Goal: Task Accomplishment & Management: Complete application form

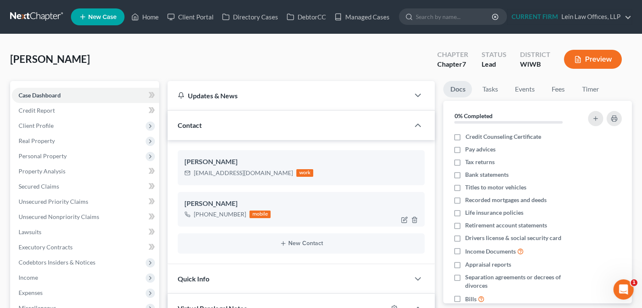
scroll to position [92, 0]
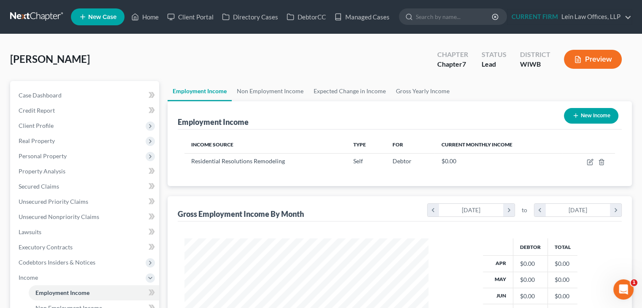
scroll to position [150, 261]
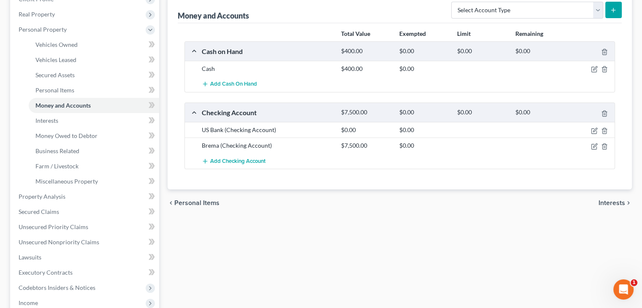
scroll to position [292, 0]
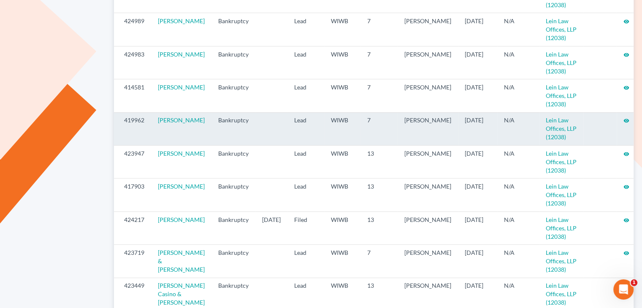
scroll to position [296, 0]
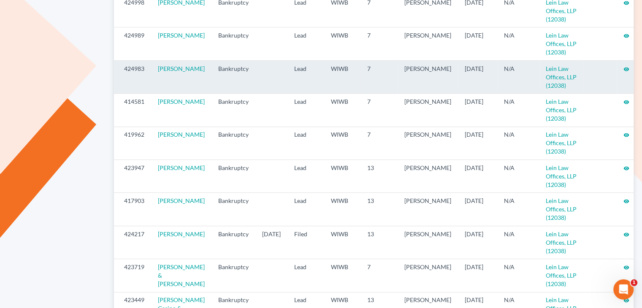
click at [624, 66] on icon "visibility" at bounding box center [627, 69] width 6 height 6
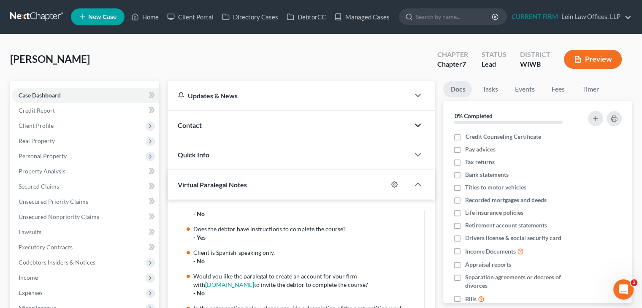
click at [417, 123] on icon "button" at bounding box center [418, 125] width 10 height 10
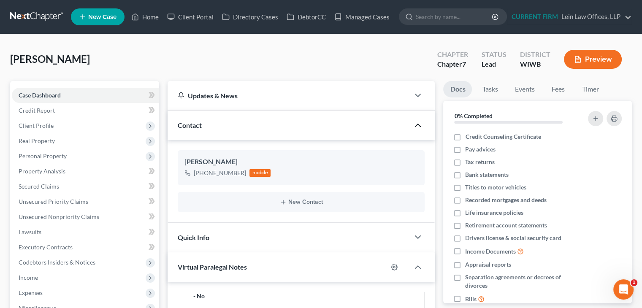
click at [92, 72] on div "Albahrani, David Upgraded Chapter Chapter 7 Status Lead District WIWB Preview" at bounding box center [321, 62] width 622 height 37
click at [56, 154] on span "Personal Property" at bounding box center [43, 155] width 48 height 7
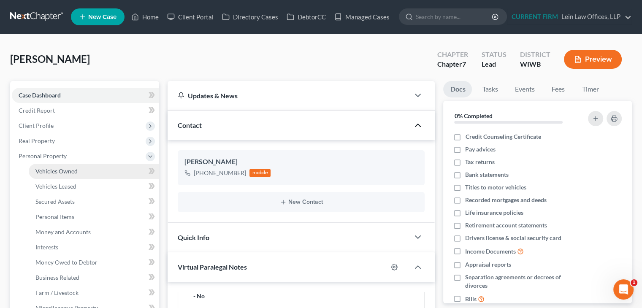
click at [56, 167] on link "Vehicles Owned" at bounding box center [94, 171] width 131 height 15
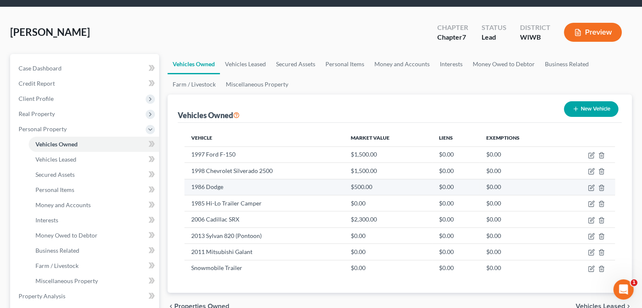
scroll to position [42, 0]
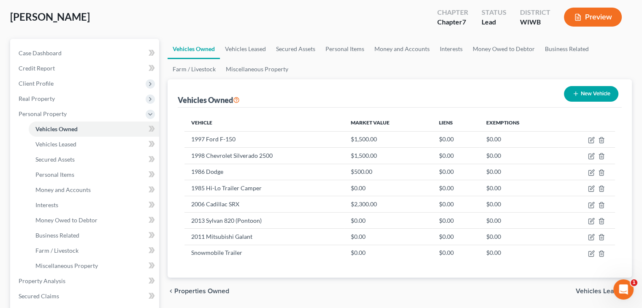
click at [395, 73] on ul "Vehicles Owned Vehicles Leased Secured Assets Personal Items Money and Accounts…" at bounding box center [400, 59] width 465 height 41
click at [55, 84] on span "Client Profile" at bounding box center [85, 83] width 147 height 15
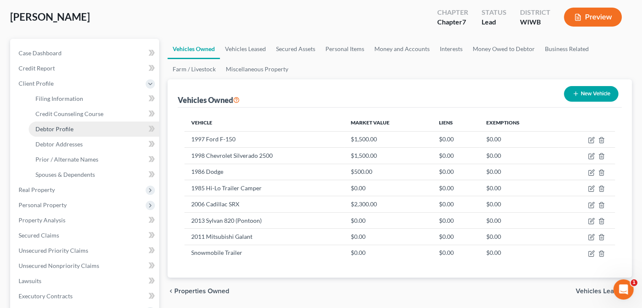
click at [58, 127] on span "Debtor Profile" at bounding box center [54, 128] width 38 height 7
select select "3"
select select "0"
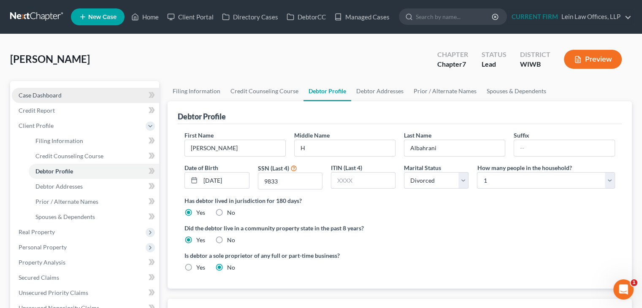
click at [59, 93] on span "Case Dashboard" at bounding box center [40, 95] width 43 height 7
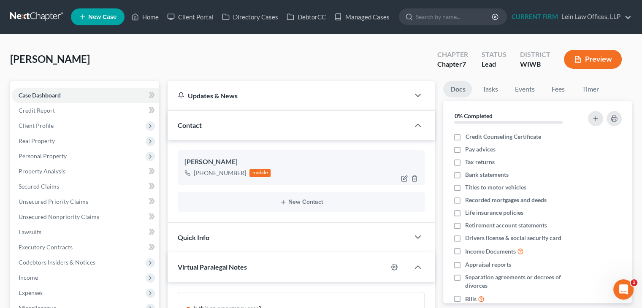
scroll to position [92, 0]
drag, startPoint x: 242, startPoint y: 172, endPoint x: 201, endPoint y: 174, distance: 41.0
click at [201, 174] on div "+1 (715) 292-3721" at bounding box center [220, 173] width 52 height 8
copy div "(715) 292-3721"
select select "3"
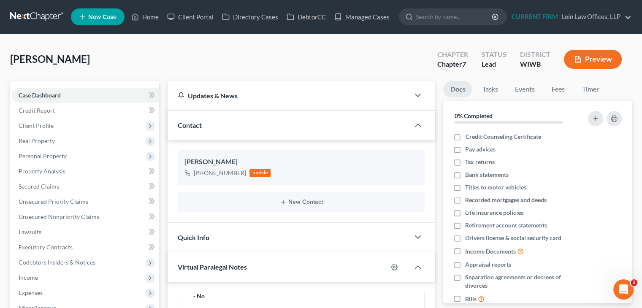
select select "0"
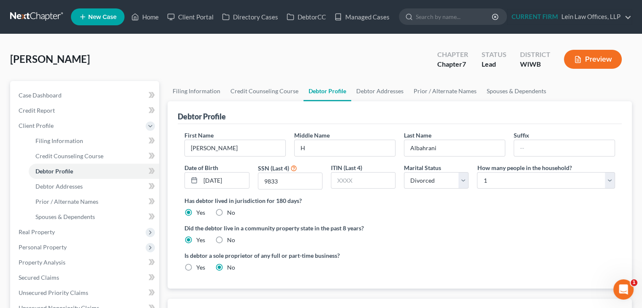
scroll to position [42, 0]
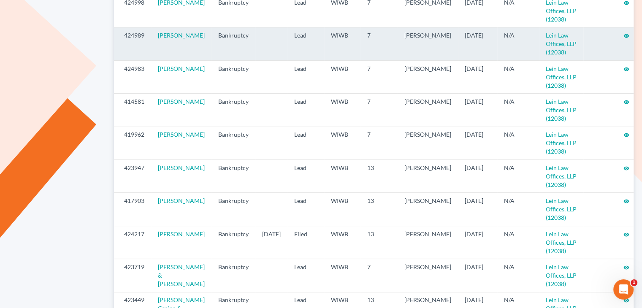
click at [296, 43] on td "Lead" at bounding box center [306, 43] width 37 height 33
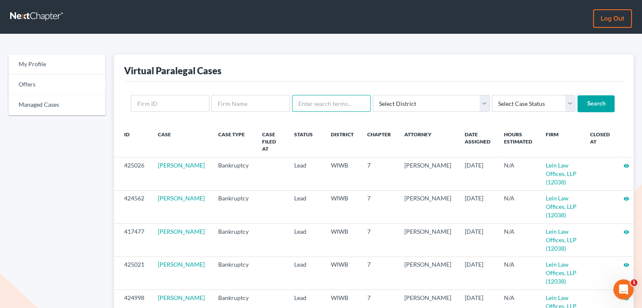
click at [316, 103] on input "text" at bounding box center [331, 103] width 79 height 17
type input "casin"
click at [578, 103] on input "Search" at bounding box center [596, 103] width 37 height 17
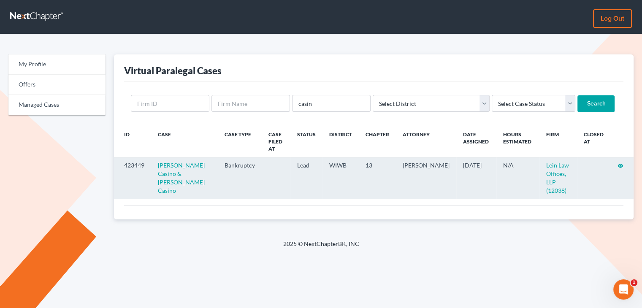
click at [620, 166] on icon "visibility" at bounding box center [621, 166] width 6 height 6
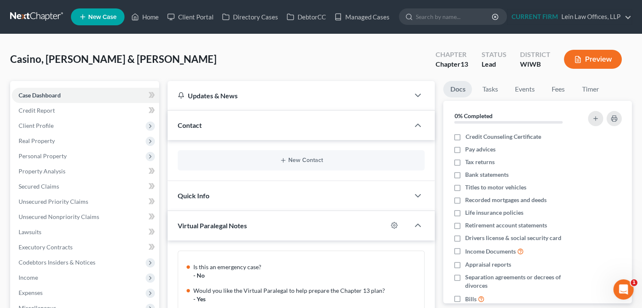
scroll to position [373, 0]
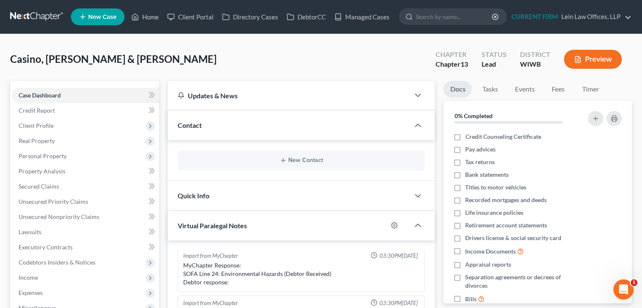
click at [373, 19] on link "Managed Cases" at bounding box center [362, 16] width 64 height 15
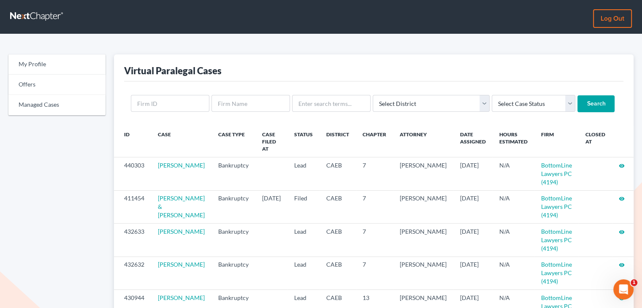
click at [642, 28] on nav "Log out" at bounding box center [321, 17] width 642 height 34
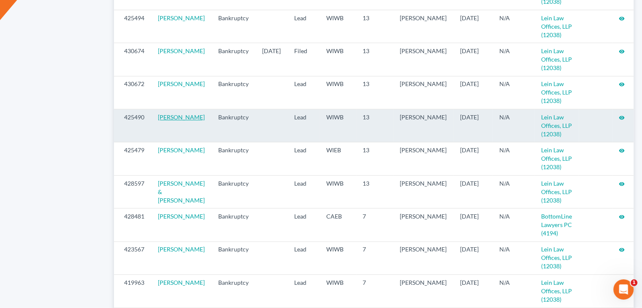
scroll to position [507, 0]
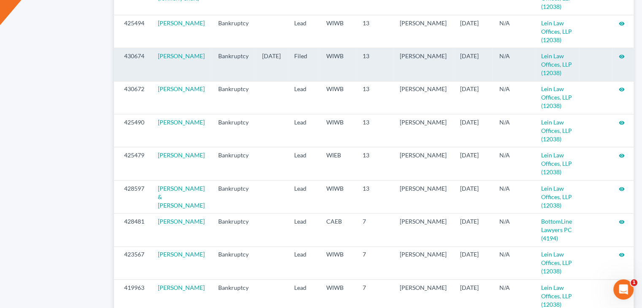
click at [621, 60] on icon "visibility" at bounding box center [622, 57] width 6 height 6
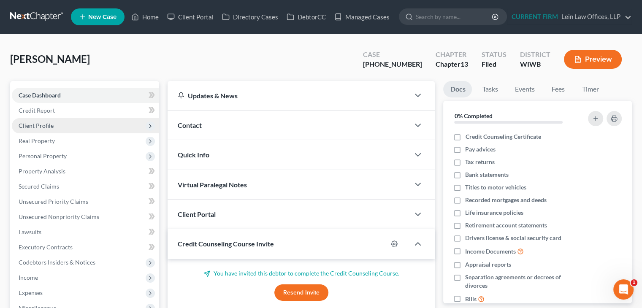
click at [70, 123] on span "Client Profile" at bounding box center [85, 125] width 147 height 15
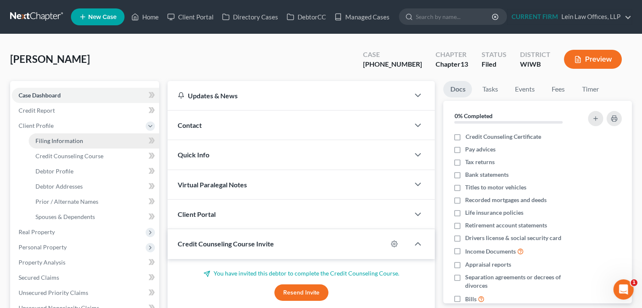
click at [60, 146] on link "Filing Information" at bounding box center [94, 140] width 131 height 15
select select "1"
select select "0"
select select "3"
select select "91"
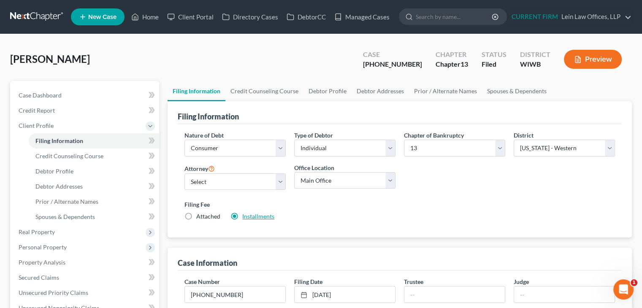
click at [260, 217] on link "Installments" at bounding box center [258, 216] width 32 height 7
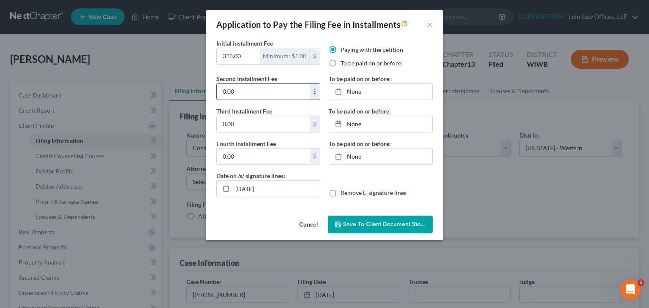
click at [262, 91] on input "0.00" at bounding box center [263, 92] width 93 height 16
type input "0"
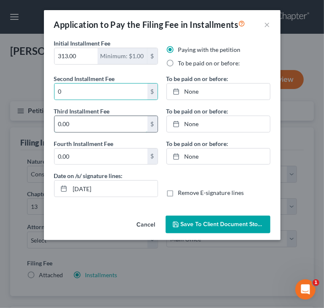
click at [101, 123] on input "0.00" at bounding box center [100, 124] width 93 height 16
type input "0"
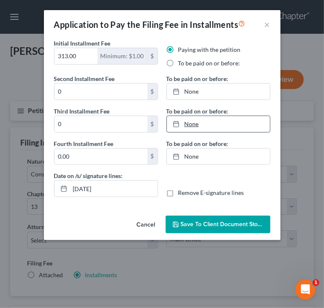
type input "10/7/2025"
click at [214, 128] on link "None" at bounding box center [218, 124] width 103 height 16
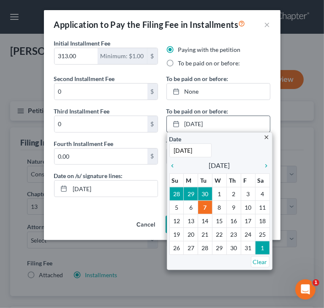
click at [266, 137] on icon "close" at bounding box center [267, 137] width 6 height 6
click at [266, 137] on div "To be paid on or before: None close Date Time chevron_left October 2025 chevron…" at bounding box center [218, 122] width 112 height 97
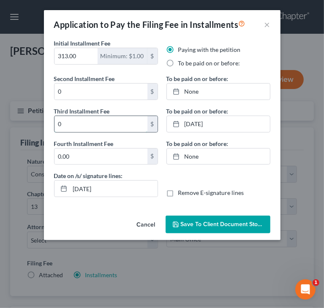
click at [110, 122] on input "0" at bounding box center [100, 124] width 93 height 16
click at [184, 65] on label "To be paid on or before:" at bounding box center [209, 63] width 62 height 8
click at [184, 65] on input "To be paid on or before:" at bounding box center [184, 61] width 5 height 5
radio input "true"
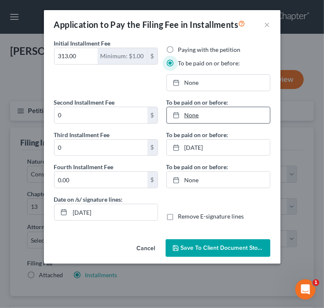
type input "10/7/2025"
click at [220, 117] on link "None" at bounding box center [218, 115] width 103 height 16
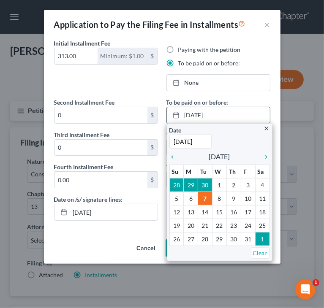
click at [269, 128] on icon "close" at bounding box center [267, 128] width 6 height 6
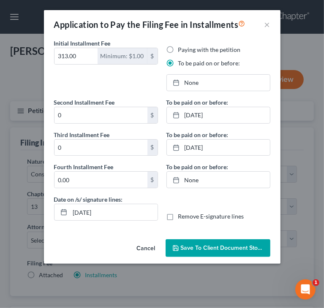
click at [196, 49] on label "Paying with the petition" at bounding box center [209, 50] width 63 height 8
click at [187, 49] on input "Paying with the petition" at bounding box center [184, 48] width 5 height 5
radio input "true"
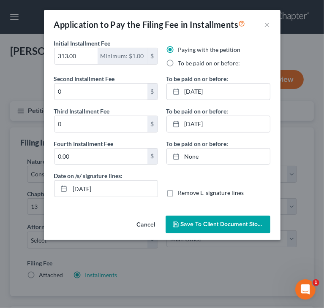
click at [148, 223] on button "Cancel" at bounding box center [146, 225] width 32 height 17
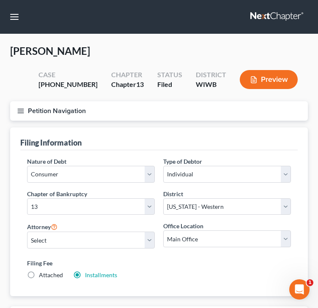
click at [17, 112] on icon "button" at bounding box center [21, 111] width 8 height 8
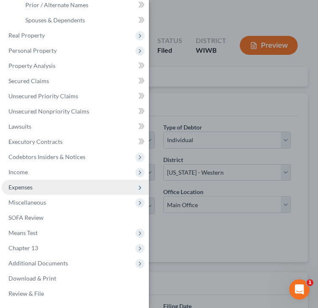
scroll to position [84, 0]
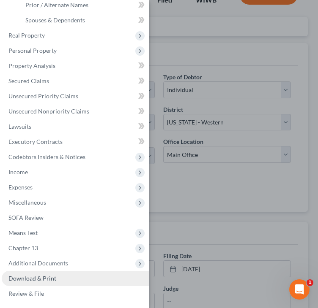
click at [61, 278] on link "Download & Print" at bounding box center [75, 278] width 147 height 15
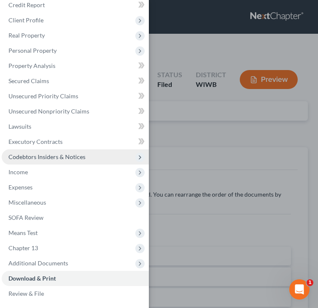
scroll to position [24, 0]
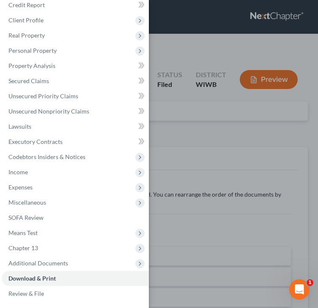
click at [203, 132] on div "Case Dashboard Payments Invoices Payments Payments Credit Report Client Profile" at bounding box center [159, 154] width 318 height 308
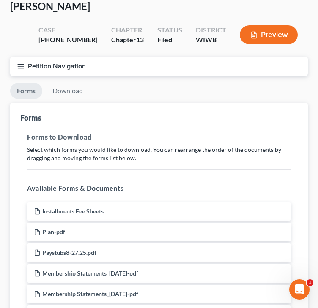
scroll to position [84, 0]
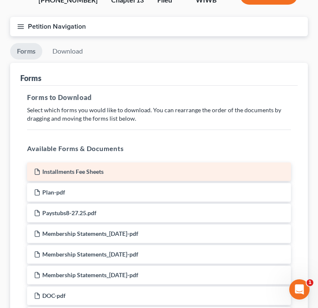
click at [87, 171] on span "Installments Fee Sheets" at bounding box center [72, 171] width 61 height 7
click at [84, 169] on span "Installments Fee Sheets" at bounding box center [72, 171] width 61 height 7
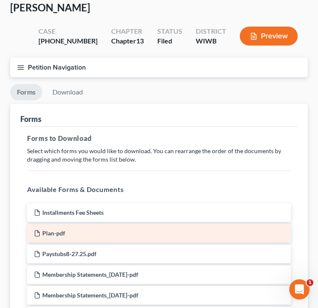
scroll to position [127, 0]
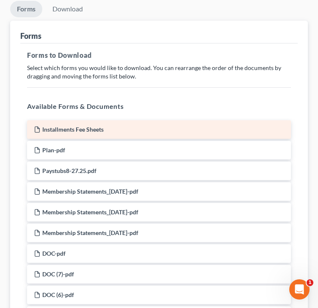
click at [79, 129] on span "Installments Fee Sheets" at bounding box center [72, 129] width 61 height 7
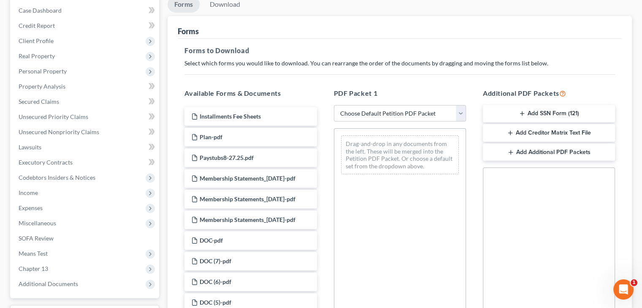
scroll to position [84, 0]
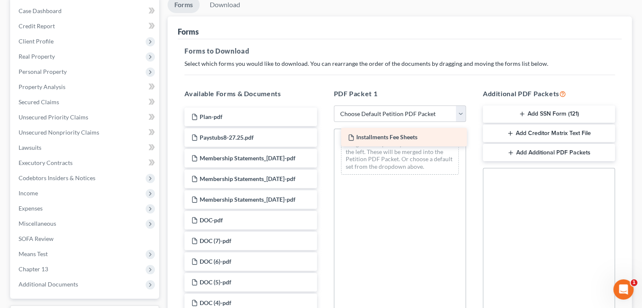
drag, startPoint x: 243, startPoint y: 114, endPoint x: 400, endPoint y: 135, distance: 158.1
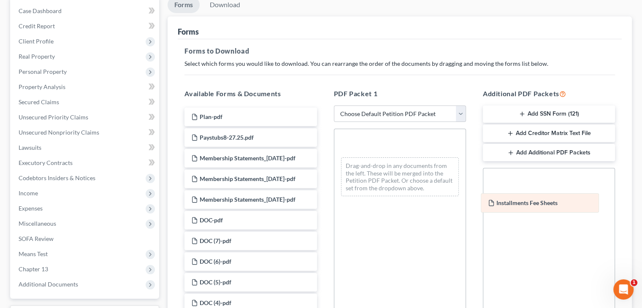
drag, startPoint x: 391, startPoint y: 147, endPoint x: 531, endPoint y: 204, distance: 151.9
click at [466, 203] on div "Installments Fee Sheets Installments Fee Sheets Installments Fee Sheets Drag-an…" at bounding box center [400, 166] width 131 height 74
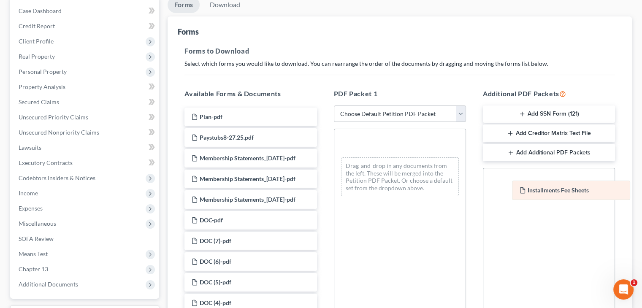
drag, startPoint x: 392, startPoint y: 143, endPoint x: 564, endPoint y: 188, distance: 177.3
click at [466, 188] on div "Installments Fee Sheets Installments Fee Sheets Installments Fee Sheets Drag-an…" at bounding box center [400, 166] width 131 height 74
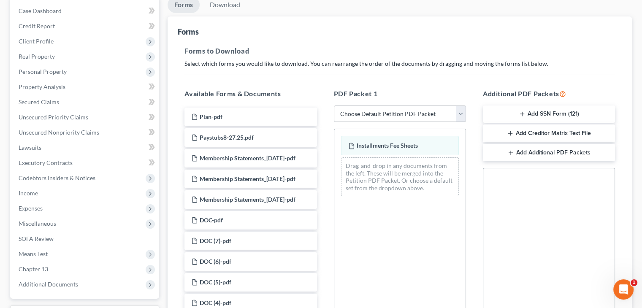
click at [512, 153] on icon "button" at bounding box center [511, 153] width 7 height 7
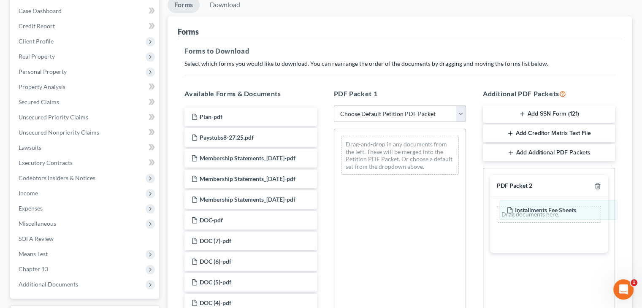
drag, startPoint x: 367, startPoint y: 144, endPoint x: 520, endPoint y: 210, distance: 167.4
click at [466, 182] on div "Installments Fee Sheets Installments Fee Sheets Drag-and-drop in any documents …" at bounding box center [400, 155] width 131 height 52
drag, startPoint x: 538, startPoint y: 213, endPoint x: 544, endPoint y: 212, distance: 6.4
click at [544, 212] on div "Installments Fee Sheets Installments Fee Sheets Installments Fee Sheets Drag do…" at bounding box center [549, 225] width 118 height 56
click at [544, 212] on span "Installments Fee Sheets" at bounding box center [543, 215] width 61 height 7
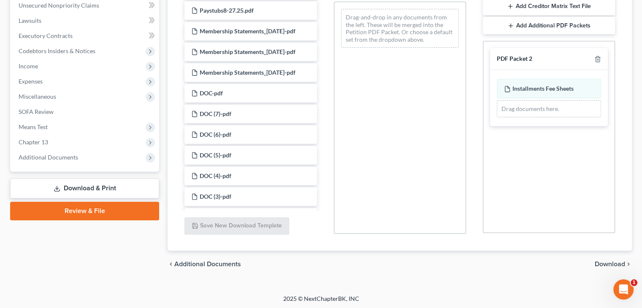
scroll to position [213, 0]
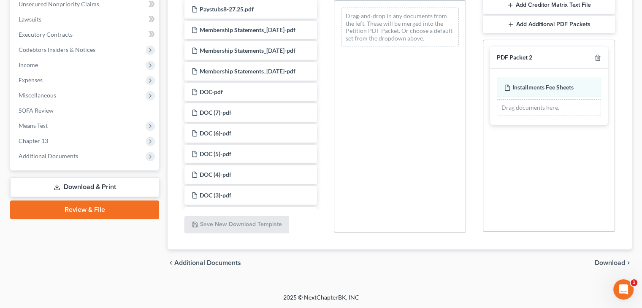
click at [617, 261] on span "Download" at bounding box center [610, 263] width 30 height 7
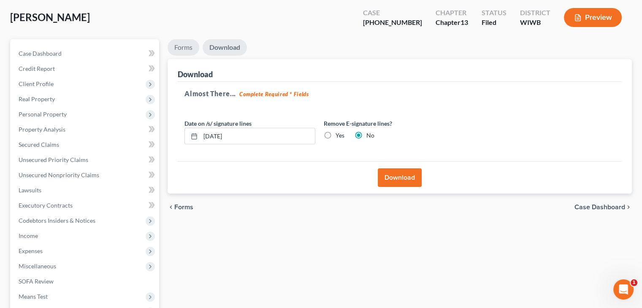
scroll to position [0, 0]
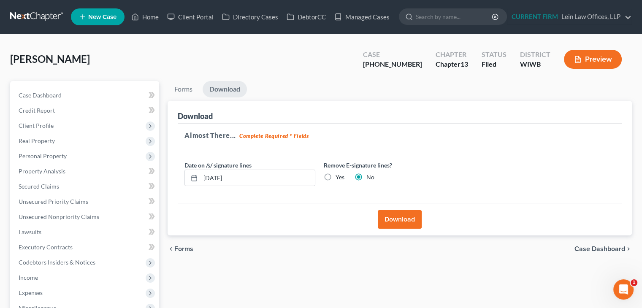
click at [401, 220] on button "Download" at bounding box center [400, 219] width 44 height 19
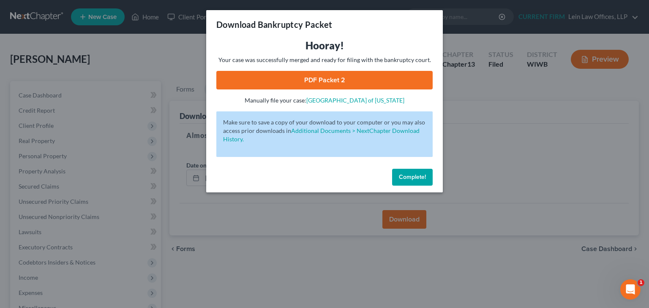
click at [336, 80] on link "PDF Packet 2" at bounding box center [324, 80] width 216 height 19
click at [401, 181] on button "Complete!" at bounding box center [412, 177] width 41 height 17
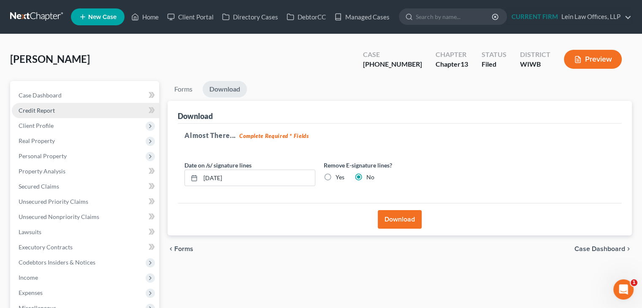
click at [60, 107] on link "Credit Report" at bounding box center [85, 110] width 147 height 15
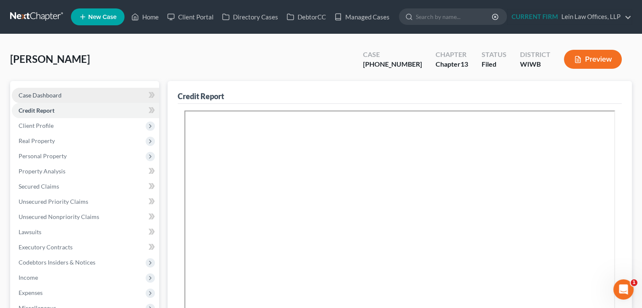
click at [59, 96] on span "Case Dashboard" at bounding box center [40, 95] width 43 height 7
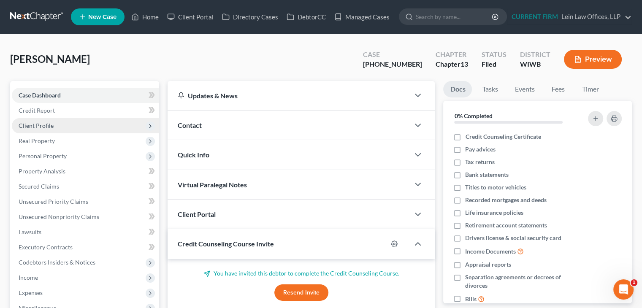
click at [56, 125] on span "Client Profile" at bounding box center [85, 125] width 147 height 15
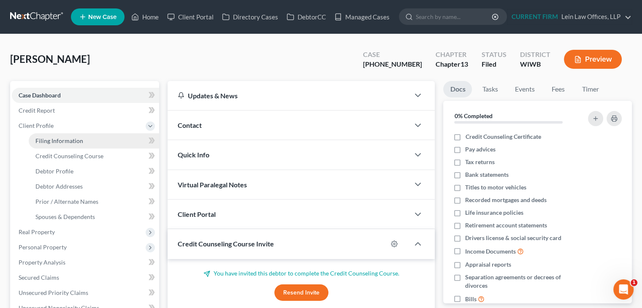
click at [60, 139] on span "Filing Information" at bounding box center [59, 140] width 48 height 7
select select "1"
select select "0"
select select "3"
select select "91"
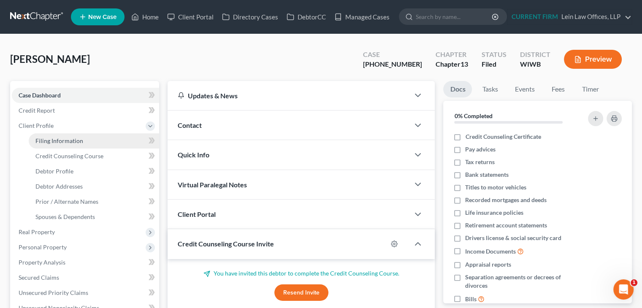
select select "0"
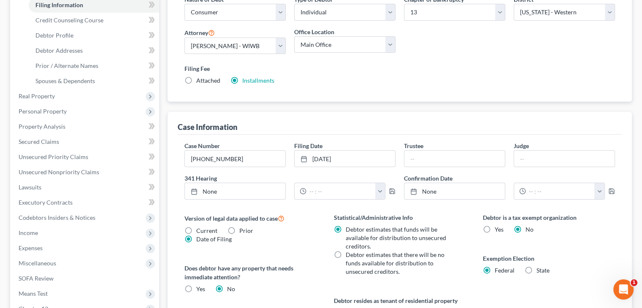
scroll to position [146, 0]
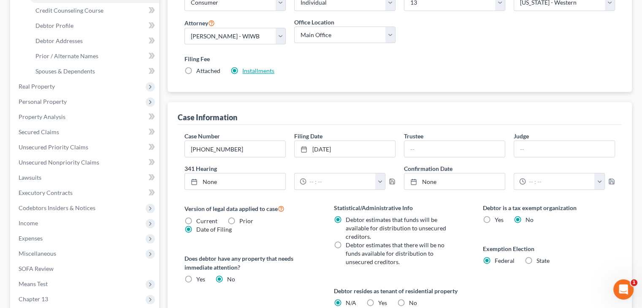
click at [260, 72] on link "Installments" at bounding box center [258, 70] width 32 height 7
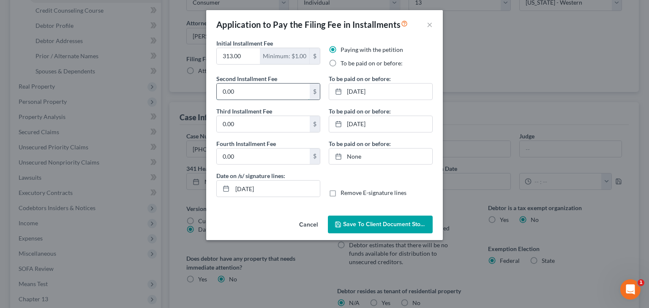
click at [293, 91] on input "0.00" at bounding box center [263, 92] width 93 height 16
type input "0"
click at [363, 225] on span "Save to Client Document Storage" at bounding box center [388, 224] width 90 height 7
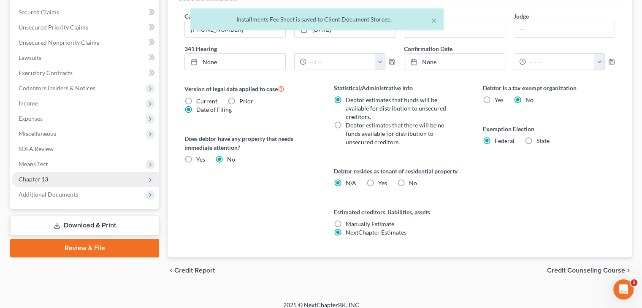
scroll to position [272, 0]
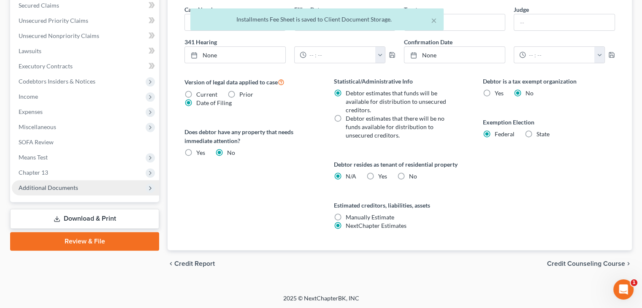
click at [64, 184] on span "Additional Documents" at bounding box center [49, 187] width 60 height 7
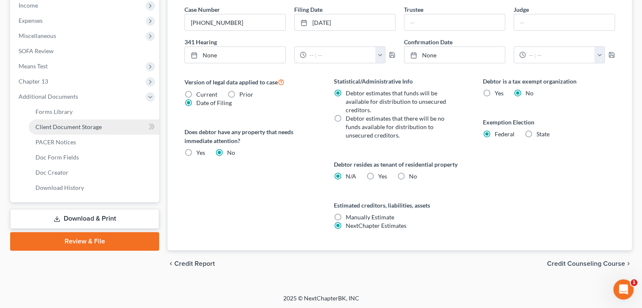
click at [75, 124] on span "Client Document Storage" at bounding box center [68, 126] width 66 height 7
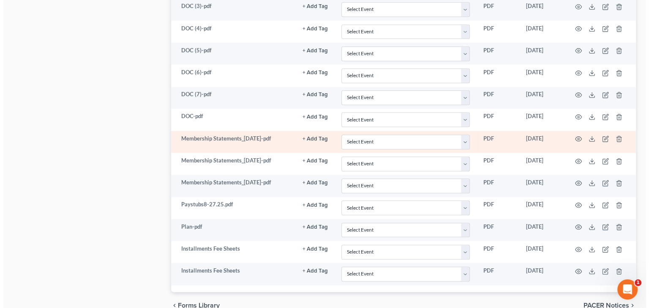
scroll to position [968, 0]
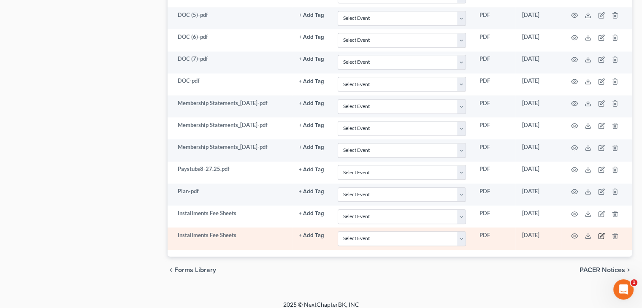
click at [603, 233] on icon "button" at bounding box center [602, 236] width 7 height 7
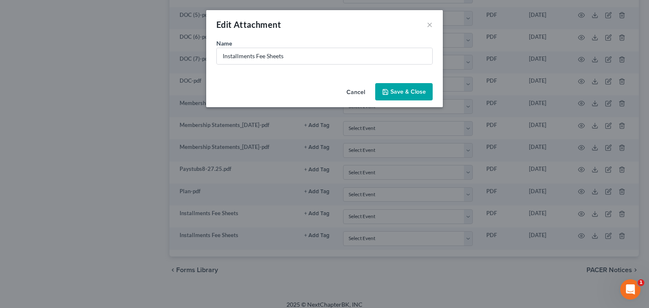
click at [356, 95] on button "Cancel" at bounding box center [356, 92] width 32 height 17
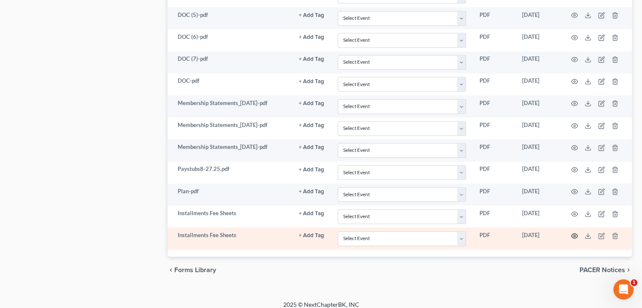
click at [575, 233] on icon "button" at bounding box center [574, 236] width 7 height 7
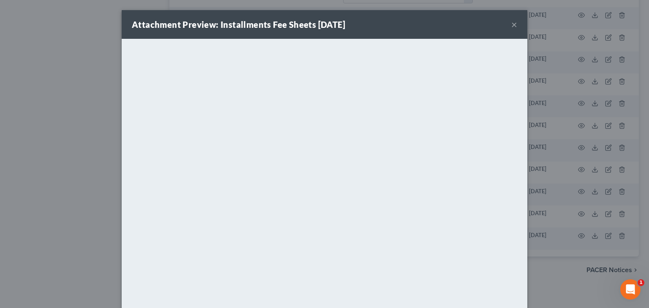
click at [441, 38] on div "Attachment Preview: Installments Fee Sheets 10/07/2025 ×" at bounding box center [324, 24] width 405 height 29
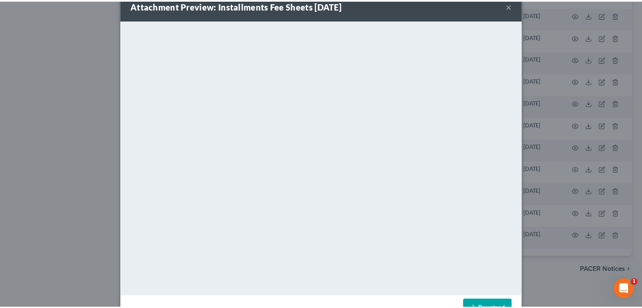
scroll to position [0, 0]
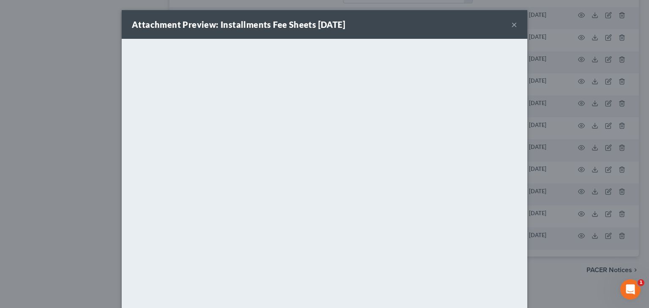
click at [448, 31] on div "Attachment Preview: Installments Fee Sheets 10/07/2025 ×" at bounding box center [324, 24] width 405 height 29
click at [511, 24] on button "×" at bounding box center [514, 24] width 6 height 10
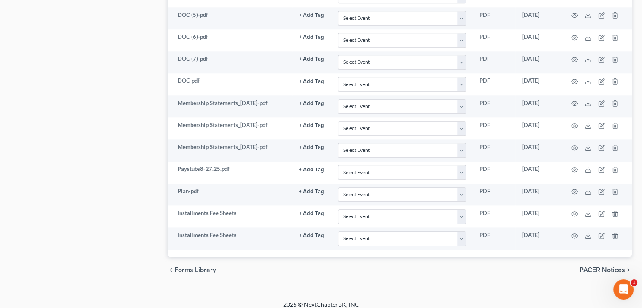
select select "1"
select select "0"
select select "3"
select select "91"
select select "0"
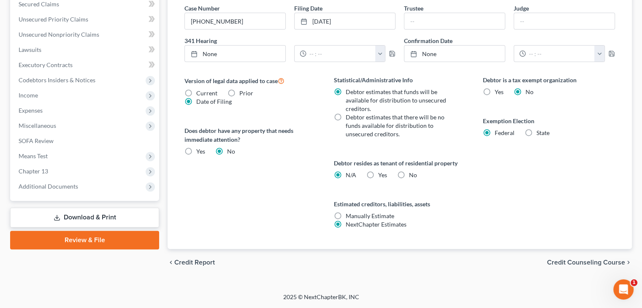
scroll to position [272, 0]
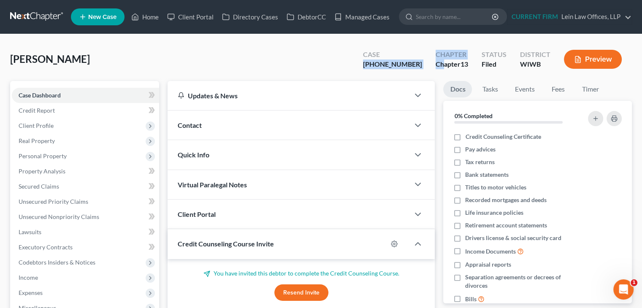
drag, startPoint x: 386, startPoint y: 64, endPoint x: 444, endPoint y: 64, distance: 57.9
click at [444, 64] on div "Case 1-25-12188 Chapter Chapter 13 Status Filed District WIWB Preview" at bounding box center [494, 60] width 276 height 25
click at [363, 59] on div "Colon, Kathy Upgraded Case 1-25-12188 Chapter Chapter 13 Status Filed District …" at bounding box center [321, 62] width 622 height 37
drag, startPoint x: 393, startPoint y: 64, endPoint x: 426, endPoint y: 63, distance: 32.9
click at [426, 63] on div "Case 1-25-12188" at bounding box center [392, 60] width 73 height 25
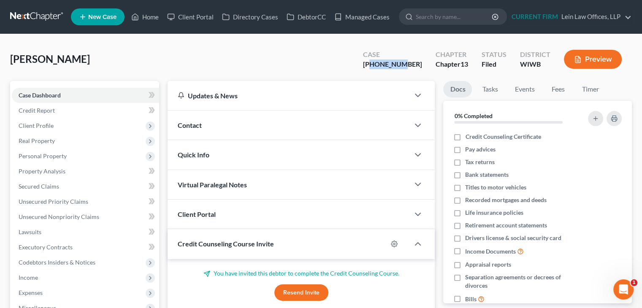
copy div "25-12188"
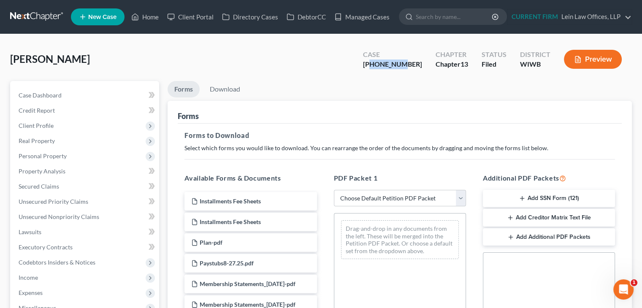
select select "1"
select select "0"
select select "3"
select select "91"
select select "0"
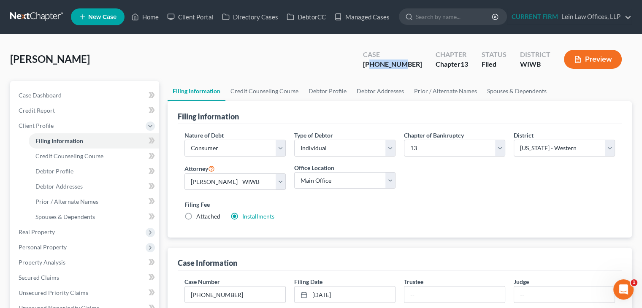
scroll to position [84, 0]
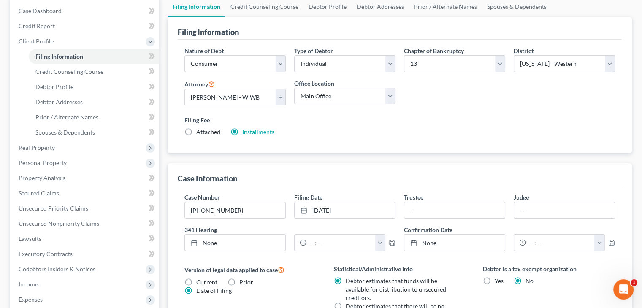
click at [264, 133] on link "Installments" at bounding box center [258, 131] width 32 height 7
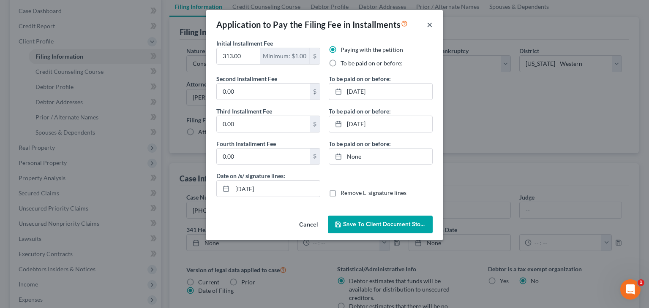
click at [430, 26] on button "×" at bounding box center [430, 24] width 6 height 10
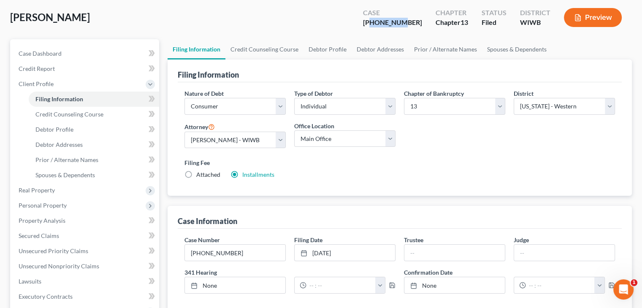
scroll to position [0, 0]
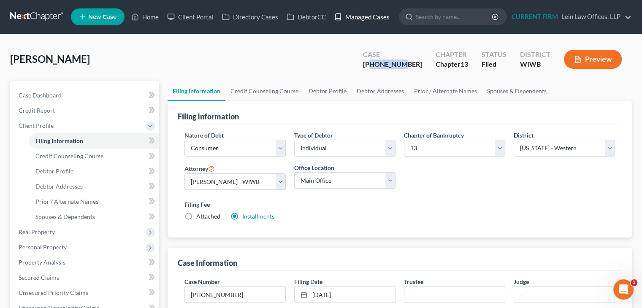
click at [373, 17] on link "Managed Cases" at bounding box center [362, 16] width 64 height 15
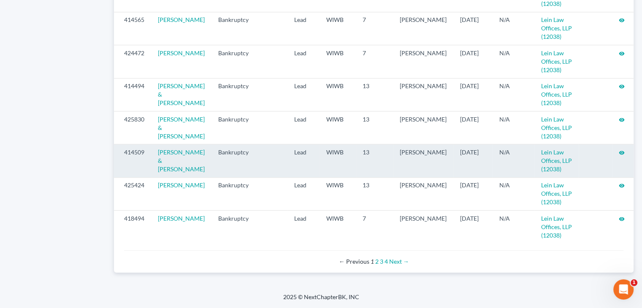
scroll to position [929, 0]
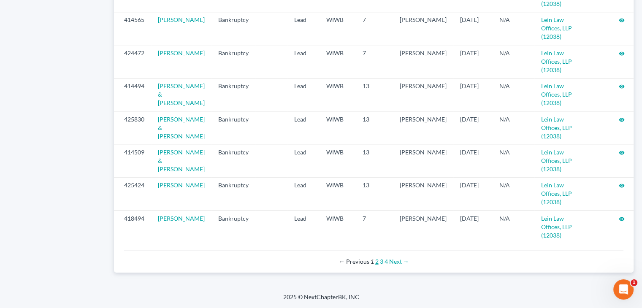
click at [377, 264] on link "2" at bounding box center [376, 261] width 3 height 7
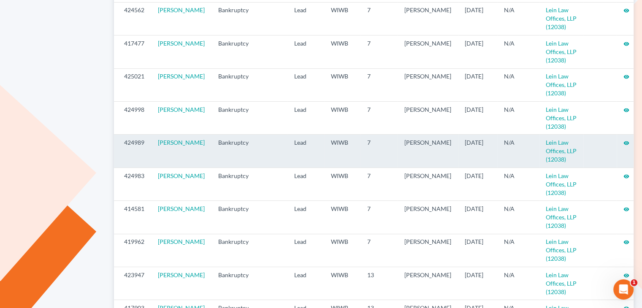
scroll to position [169, 0]
